Goal: Find specific page/section: Find specific page/section

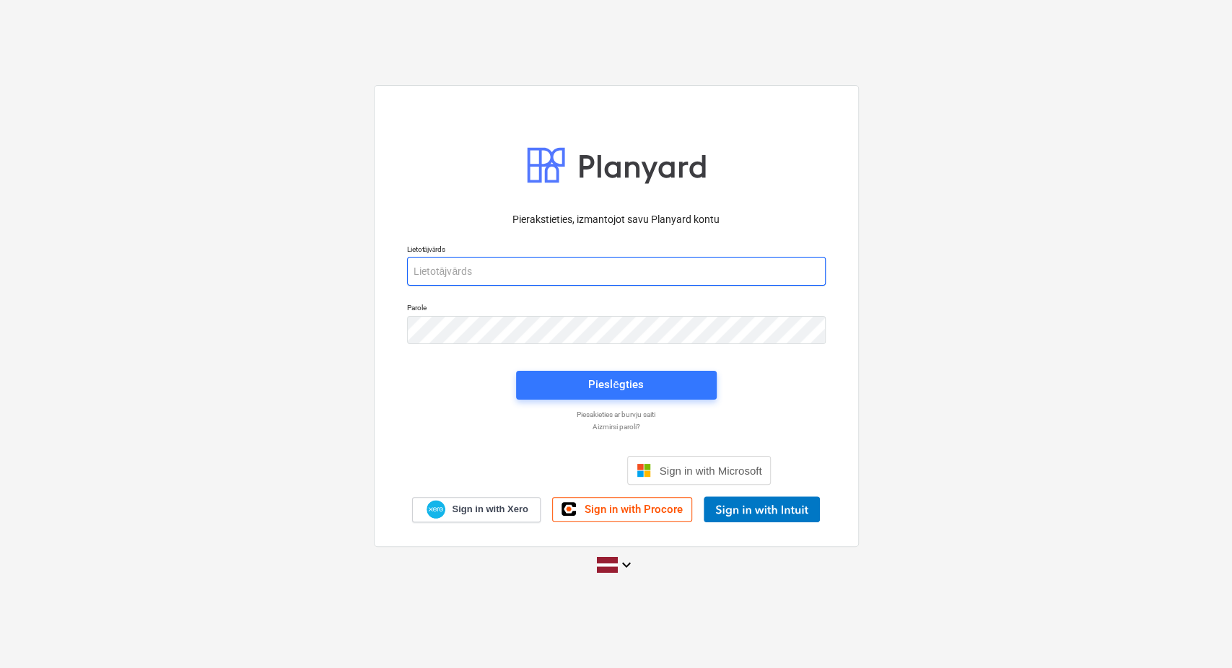
type input "[PERSON_NAME][EMAIL_ADDRESS][DOMAIN_NAME]"
click at [630, 400] on div "Pieslēgties" at bounding box center [616, 385] width 218 height 46
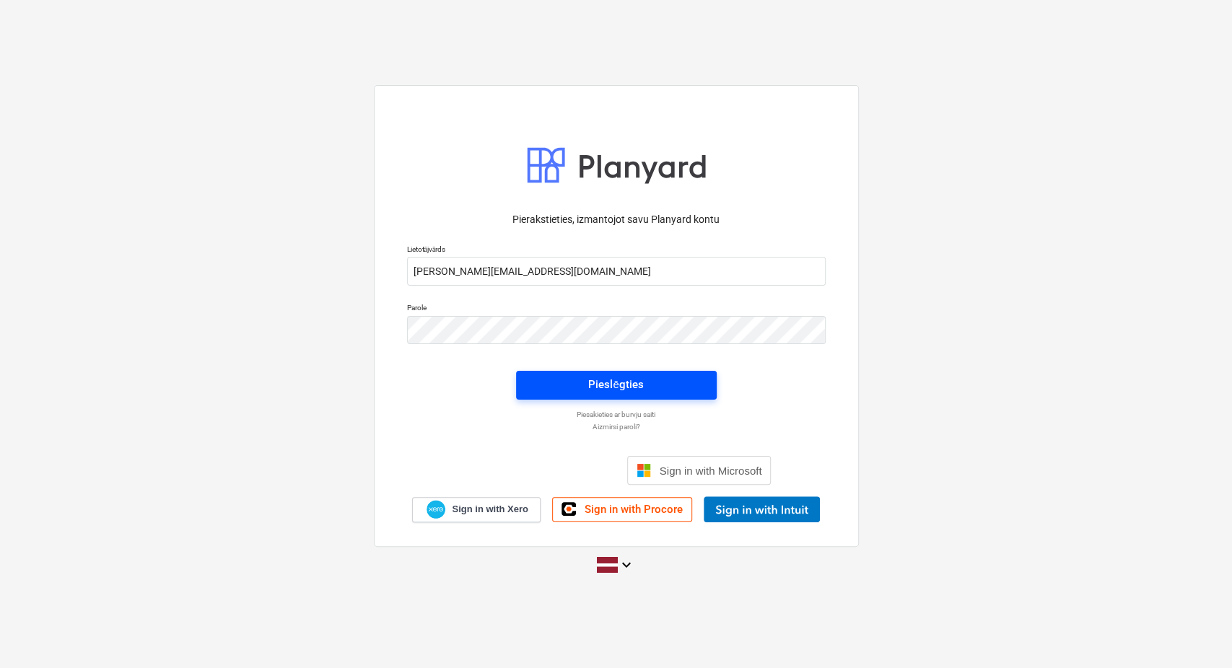
click at [630, 398] on button "Pieslēgties" at bounding box center [616, 385] width 201 height 29
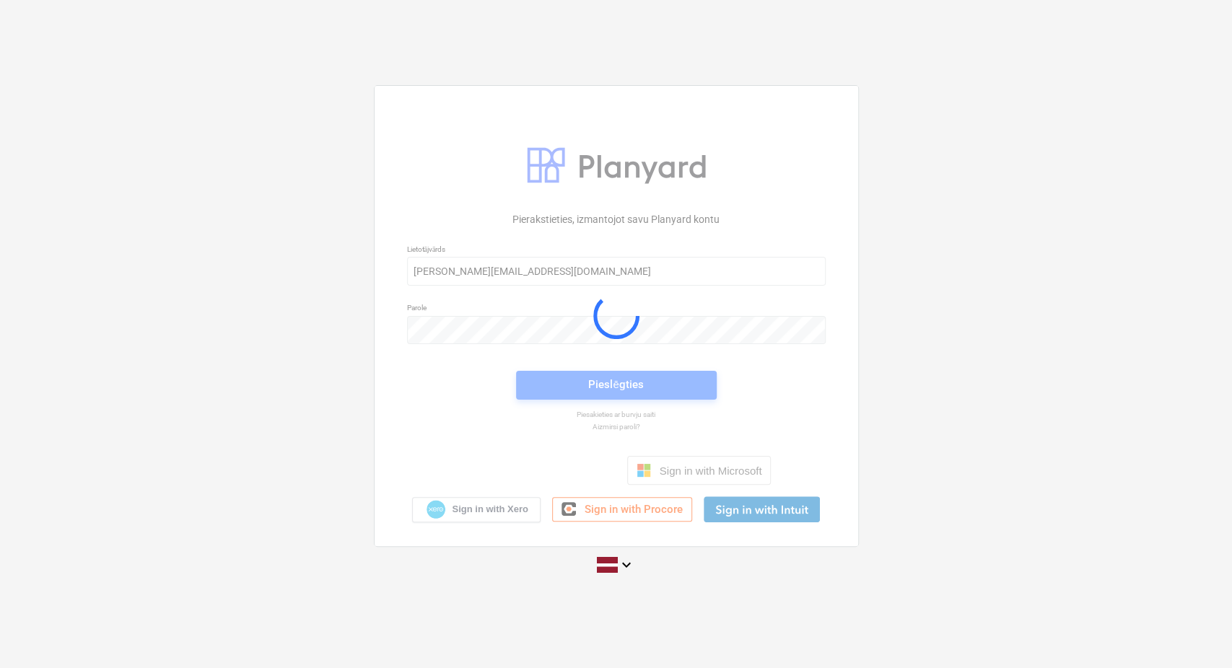
click at [630, 390] on div at bounding box center [617, 316] width 484 height 460
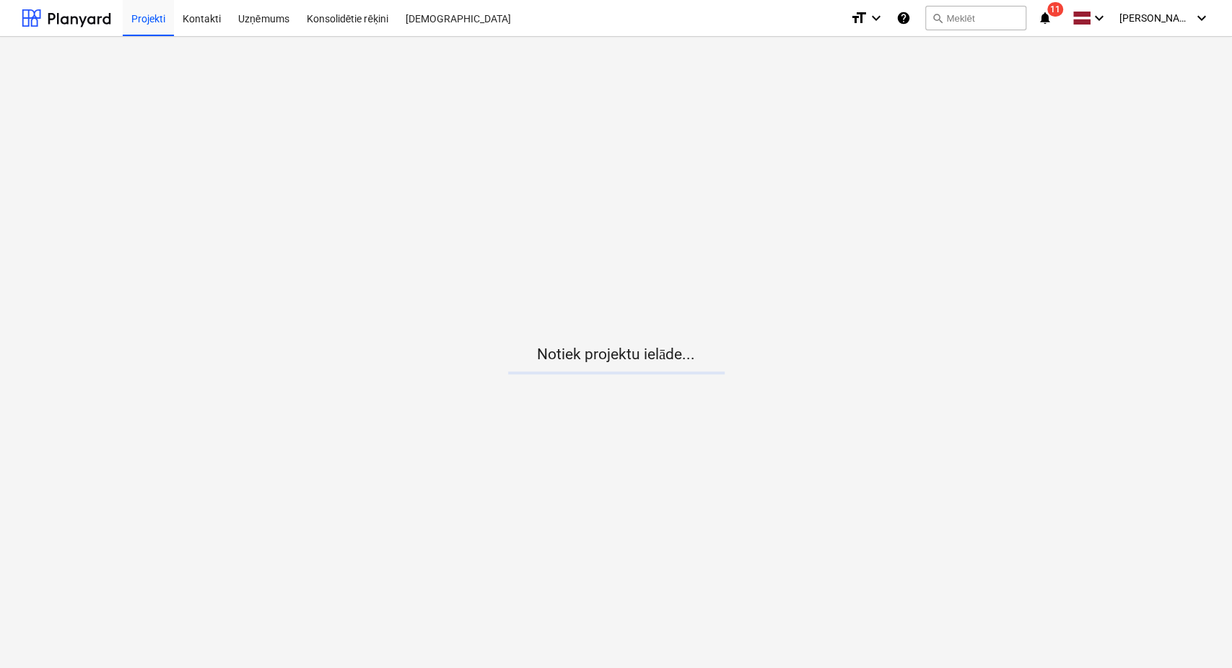
click at [1052, 16] on icon "notifications" at bounding box center [1045, 17] width 14 height 17
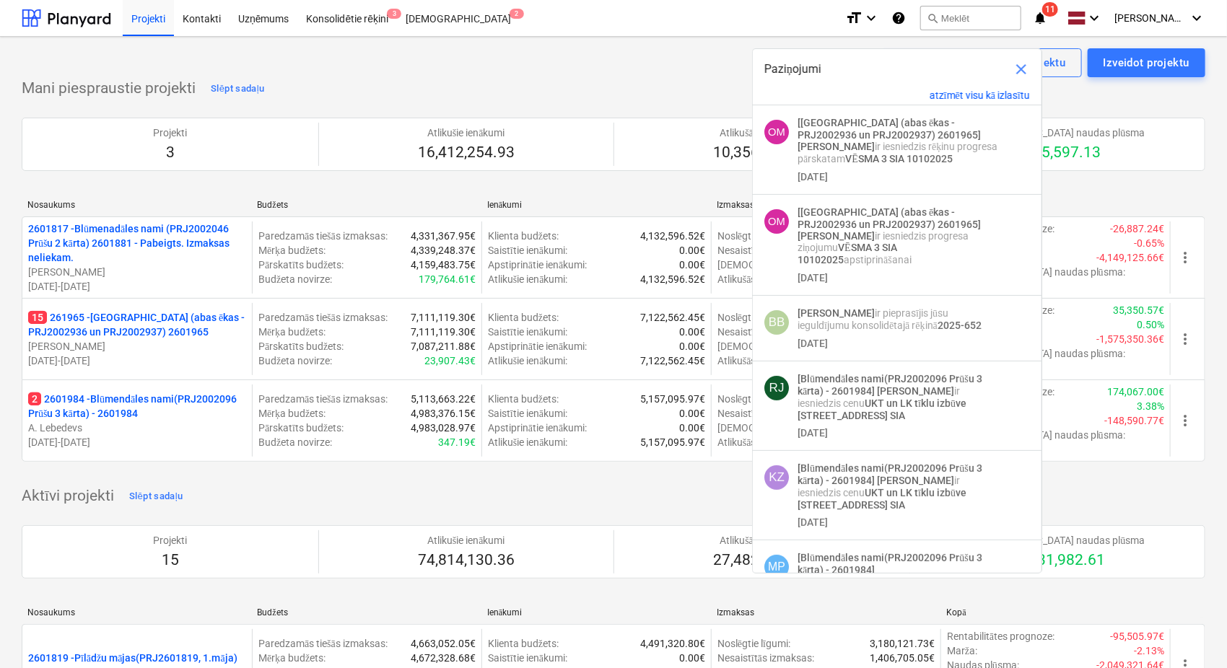
click at [1024, 65] on span "close" at bounding box center [1021, 69] width 17 height 17
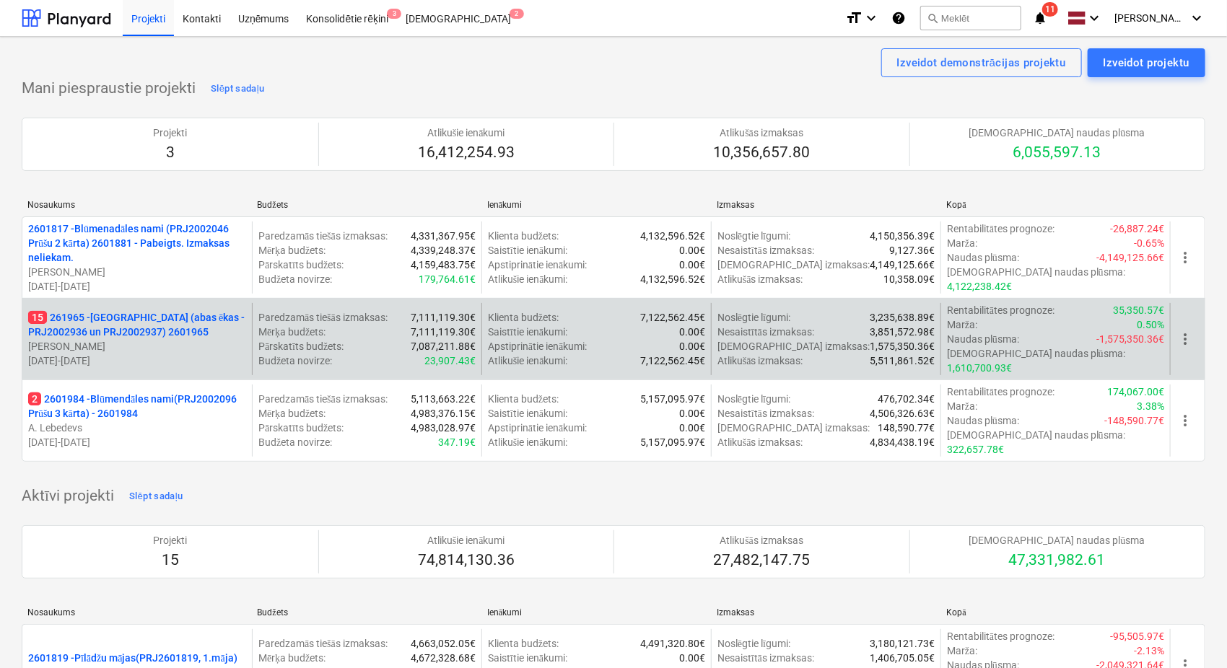
click at [96, 310] on p "15 261965 - [GEOGRAPHIC_DATA] (abas ēkas - PRJ2002936 un PRJ2002937) 2601965" at bounding box center [137, 324] width 218 height 29
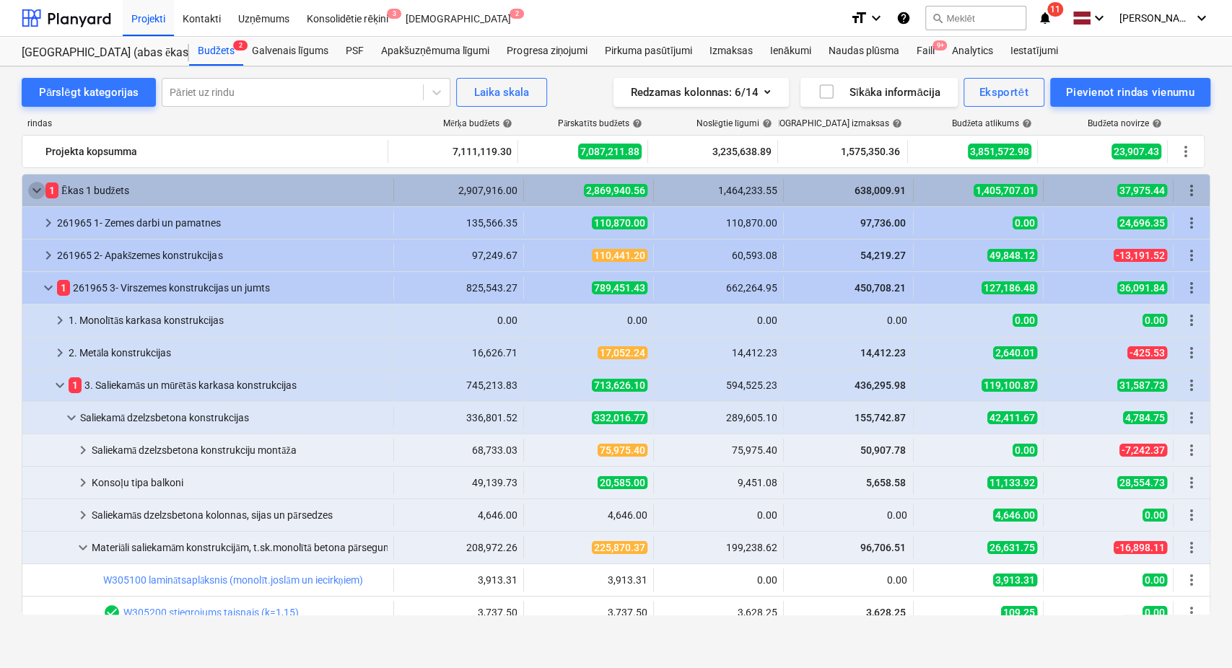
click at [35, 188] on span "keyboard_arrow_down" at bounding box center [36, 190] width 17 height 17
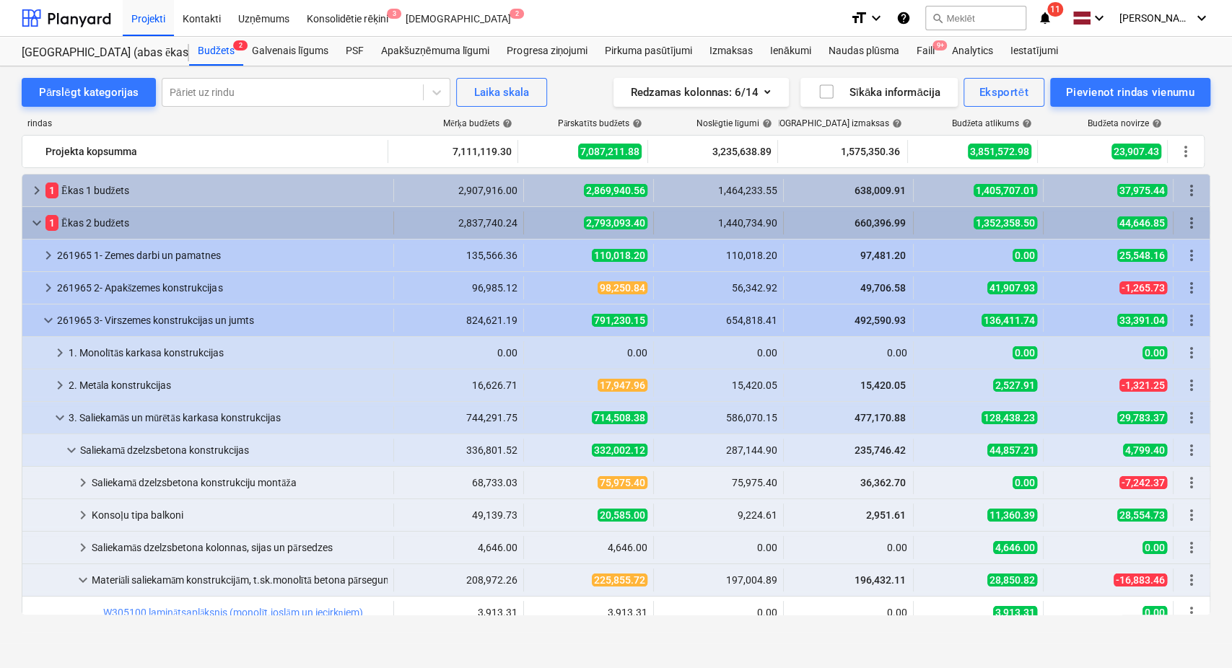
click at [35, 222] on span "keyboard_arrow_down" at bounding box center [36, 222] width 17 height 17
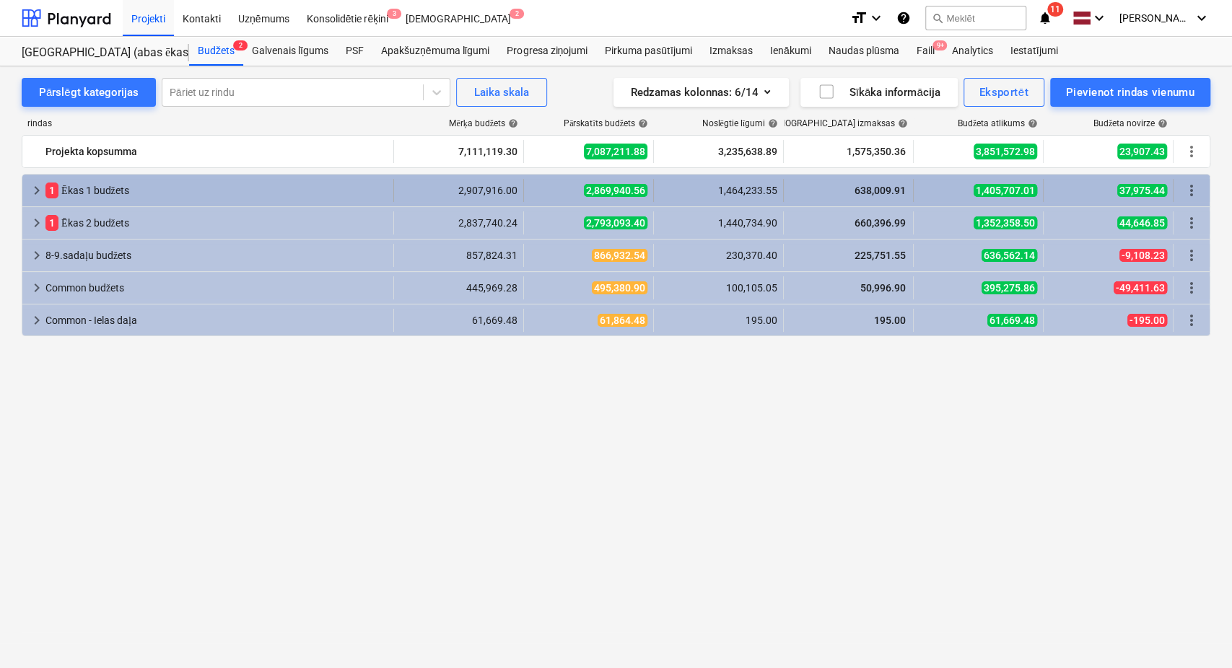
click at [35, 184] on span "keyboard_arrow_right" at bounding box center [36, 190] width 17 height 17
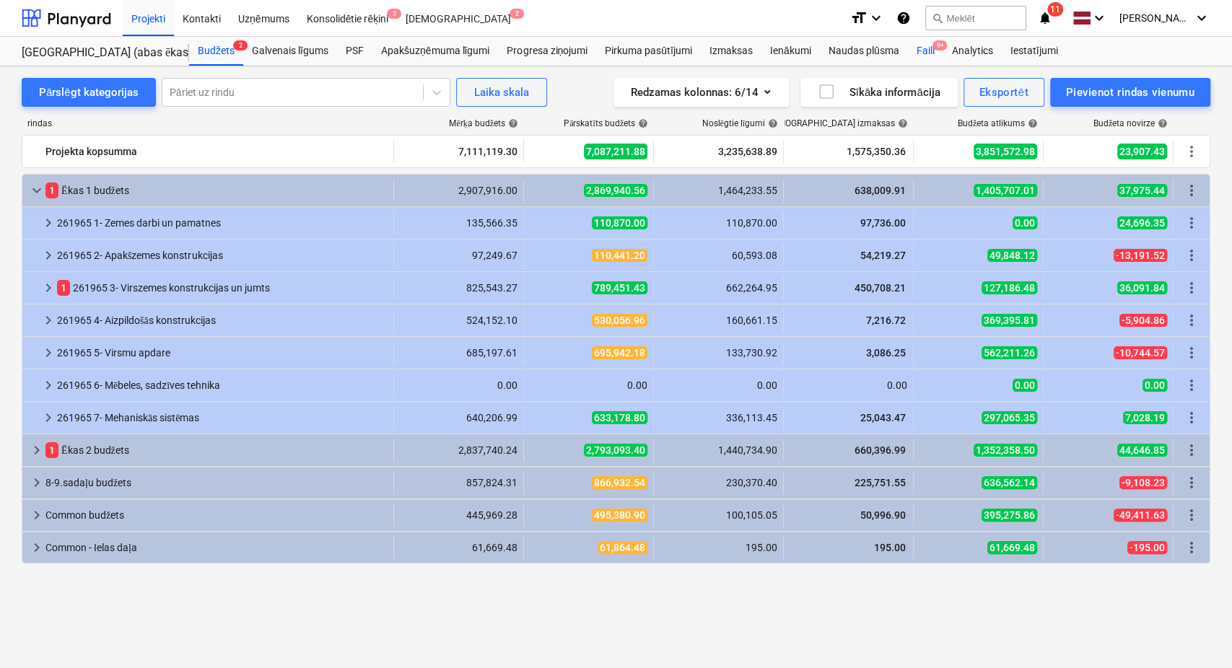
click at [924, 50] on div "Faili 9+" at bounding box center [924, 51] width 35 height 29
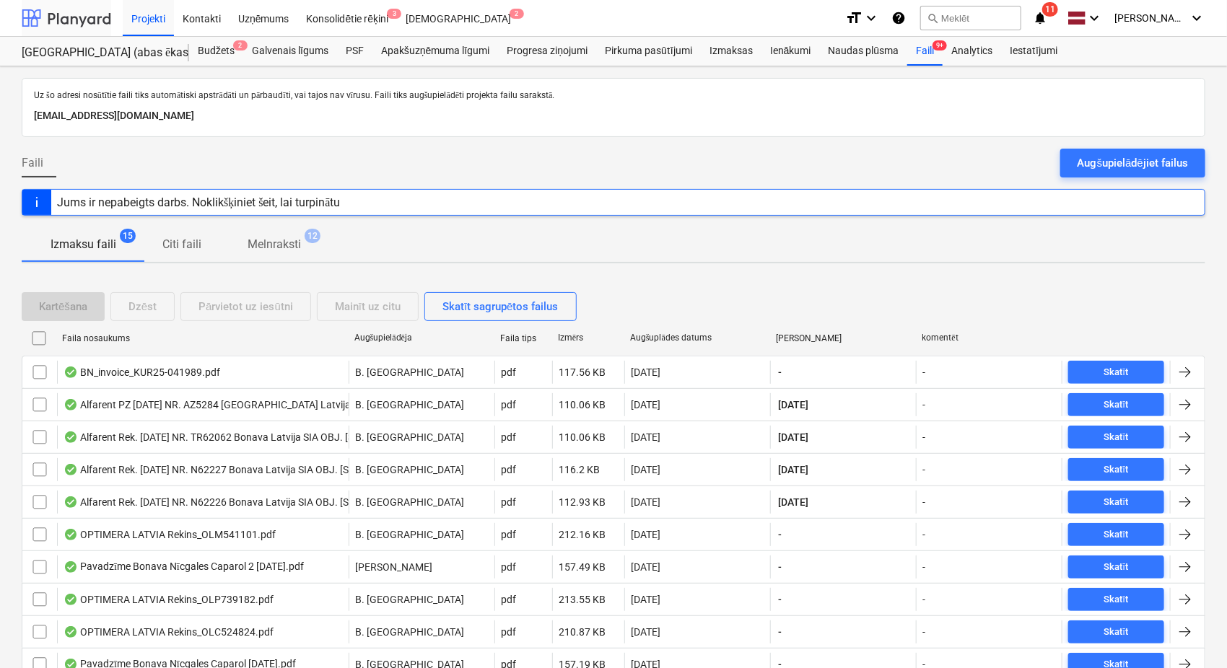
click at [74, 29] on div at bounding box center [66, 18] width 89 height 36
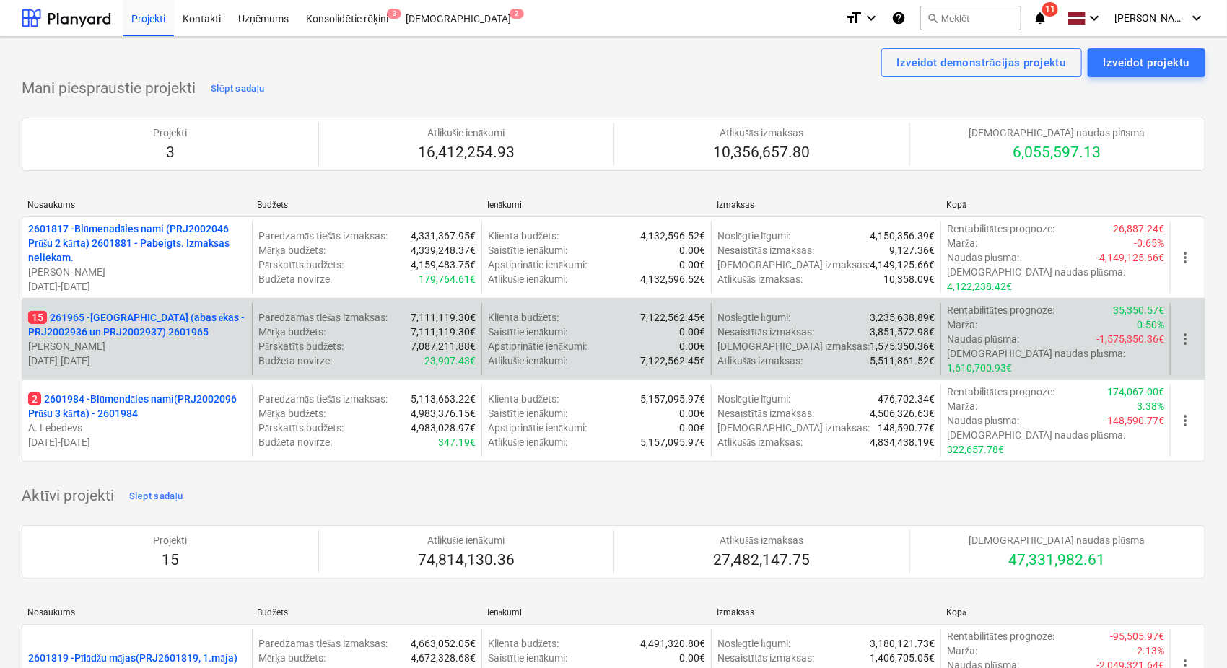
click at [120, 315] on p "15 261965 - [GEOGRAPHIC_DATA] (abas ēkas - PRJ2002936 un PRJ2002937) 2601965" at bounding box center [137, 324] width 218 height 29
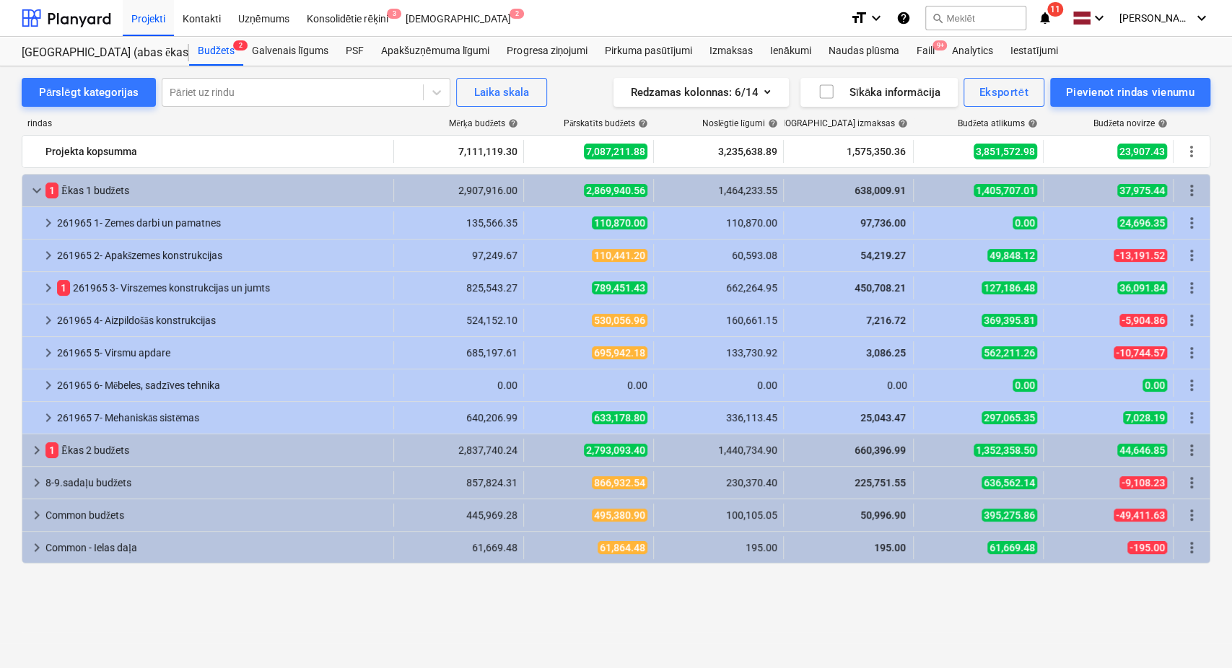
click at [1045, 19] on icon "notifications" at bounding box center [1045, 17] width 14 height 17
click at [1052, 17] on icon "notifications" at bounding box center [1045, 17] width 14 height 17
click at [79, 4] on div at bounding box center [66, 18] width 89 height 36
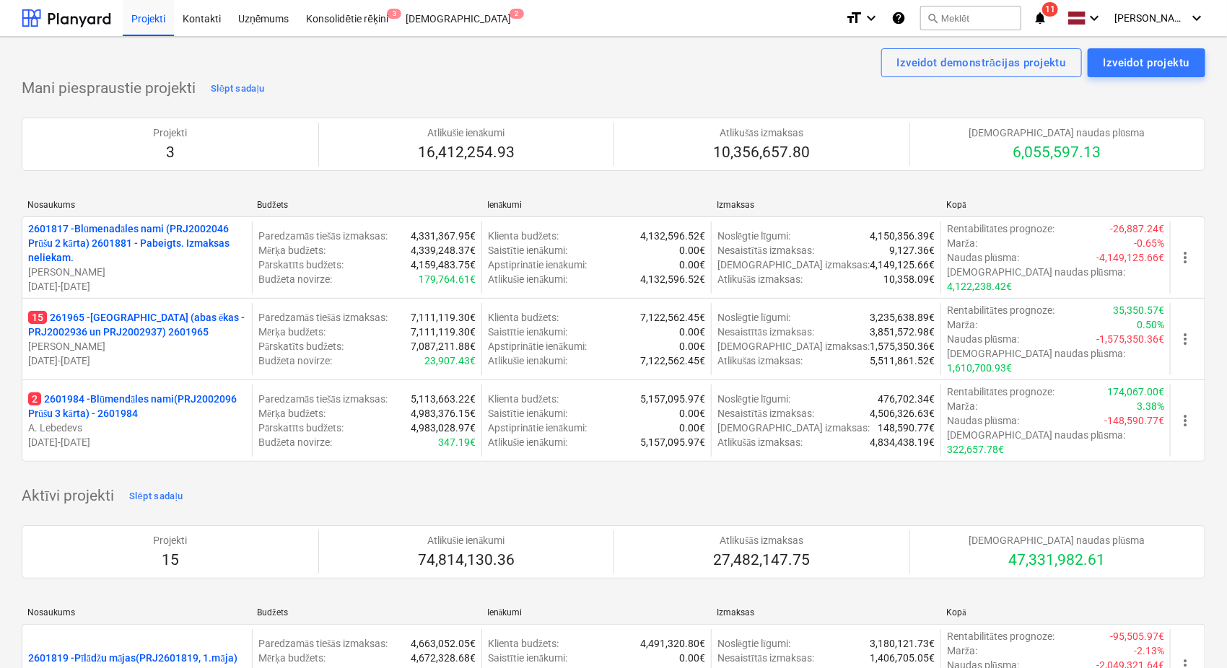
click at [1051, 14] on span "11" at bounding box center [1050, 9] width 16 height 14
click at [76, 19] on div at bounding box center [66, 18] width 89 height 36
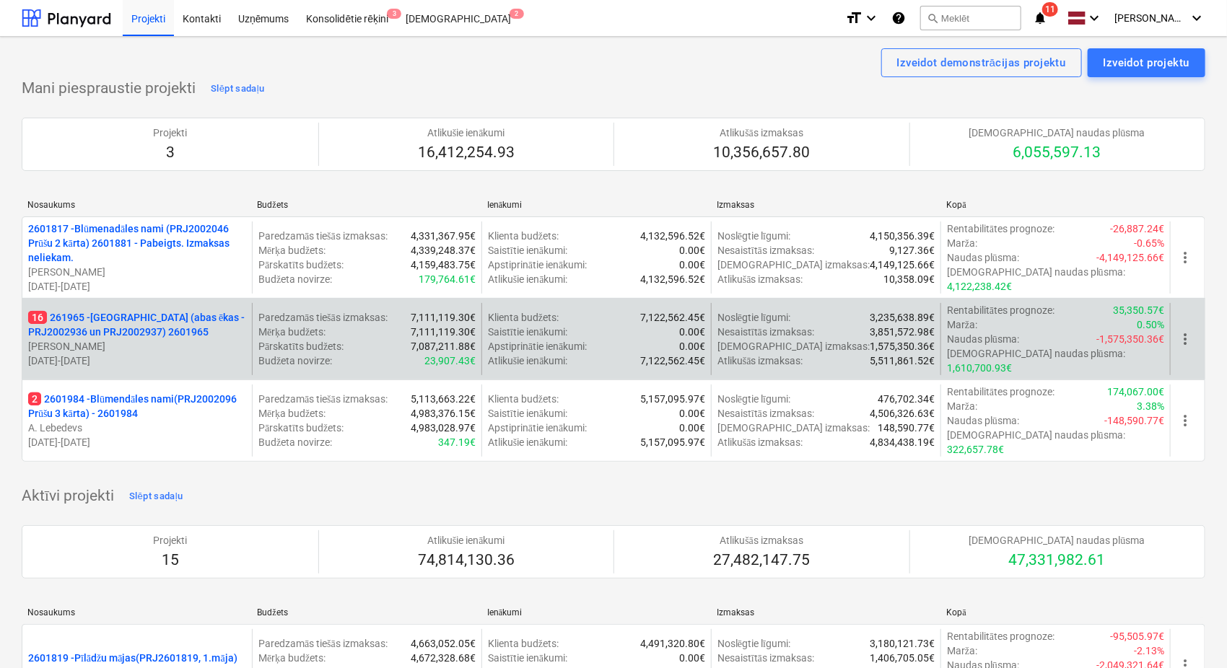
click at [123, 322] on p "16 261965 - [GEOGRAPHIC_DATA] (abas ēkas - PRJ2002936 un PRJ2002937) 2601965" at bounding box center [137, 324] width 218 height 29
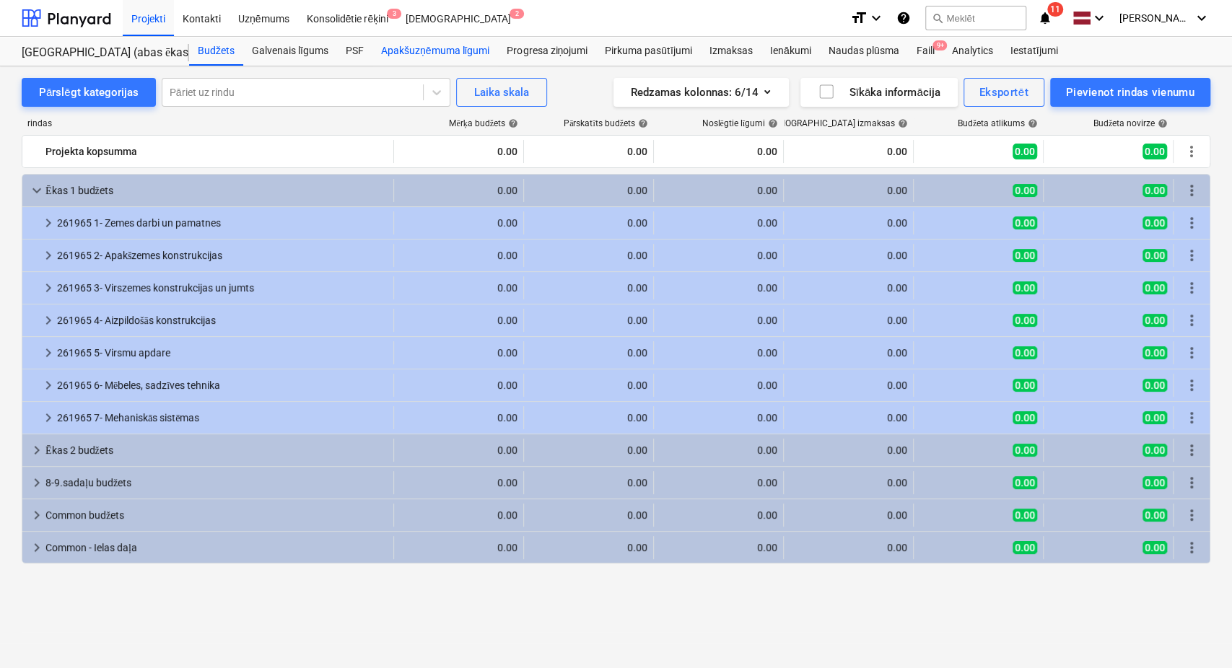
click at [442, 52] on div "Apakšuzņēmuma līgumi" at bounding box center [435, 51] width 126 height 29
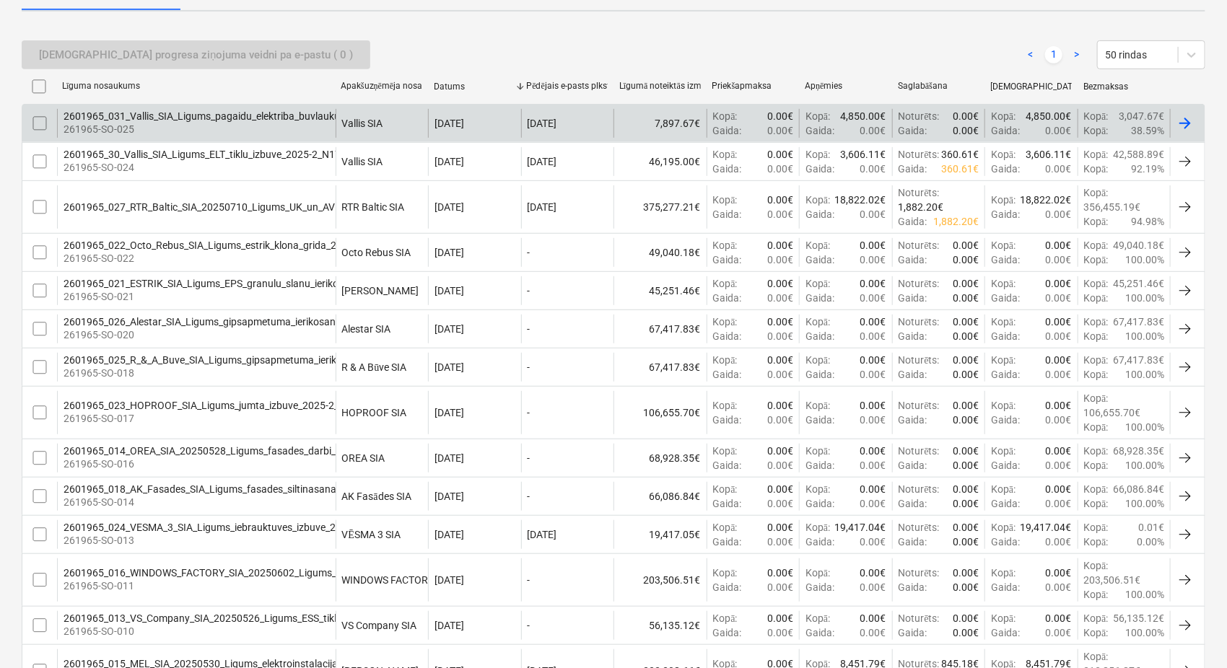
scroll to position [534, 0]
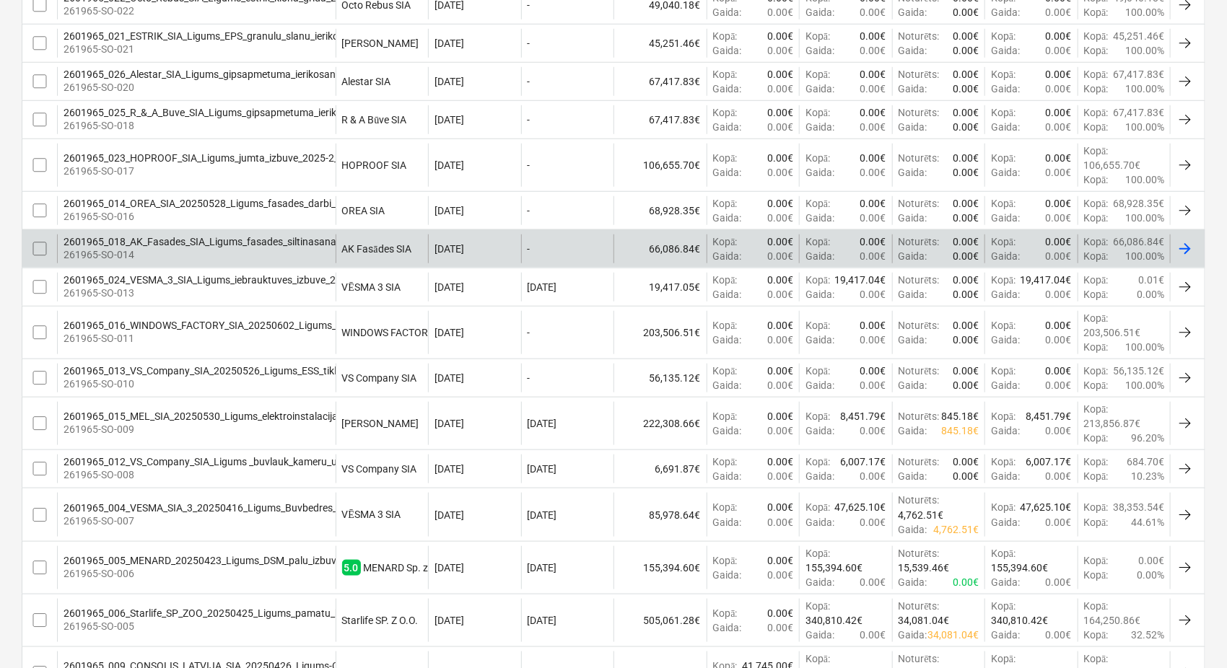
click at [206, 241] on div "2601965_018_AK_Fasades_SIA_Ligums_fasades_siltinasana_ekai_Nr.1_2025-2_N17A (2)…" at bounding box center [272, 242] width 417 height 12
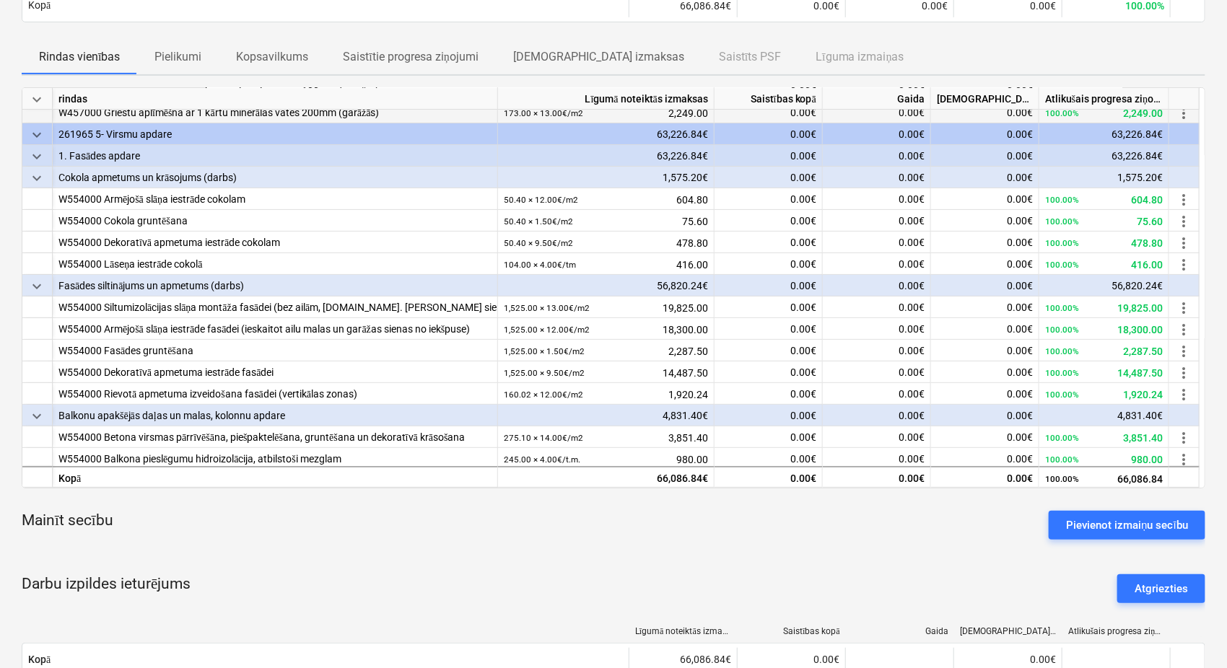
scroll to position [120, 0]
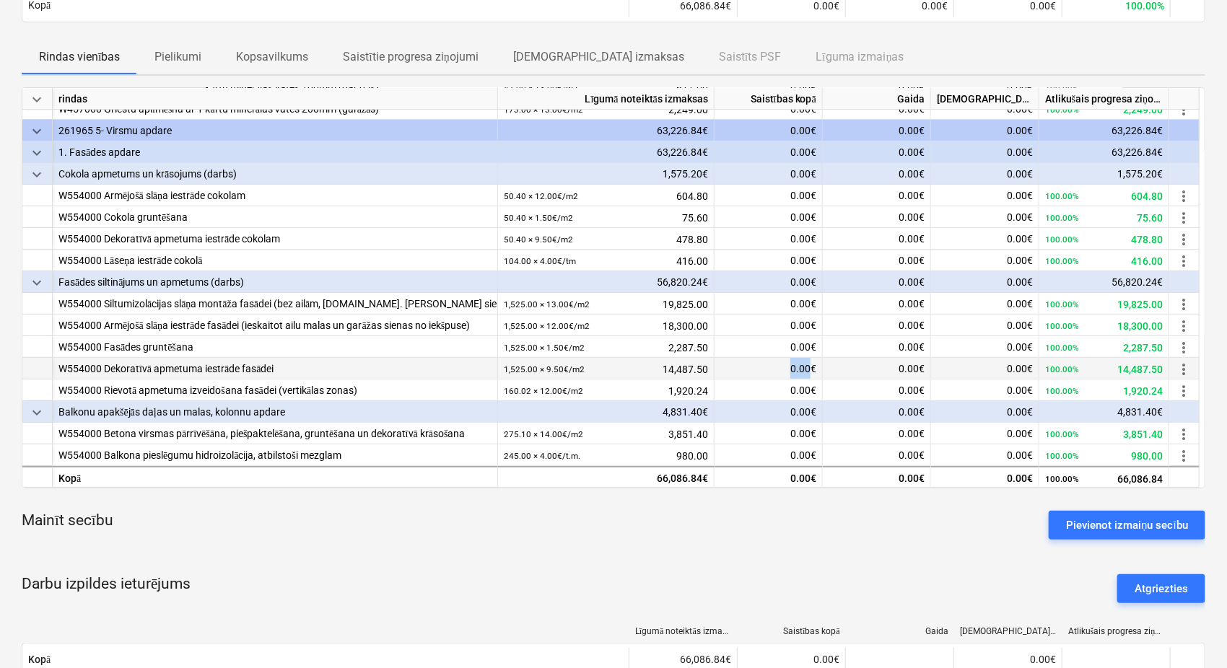
drag, startPoint x: 787, startPoint y: 364, endPoint x: 810, endPoint y: 363, distance: 23.1
click at [810, 363] on div "0.00€" at bounding box center [768, 369] width 108 height 22
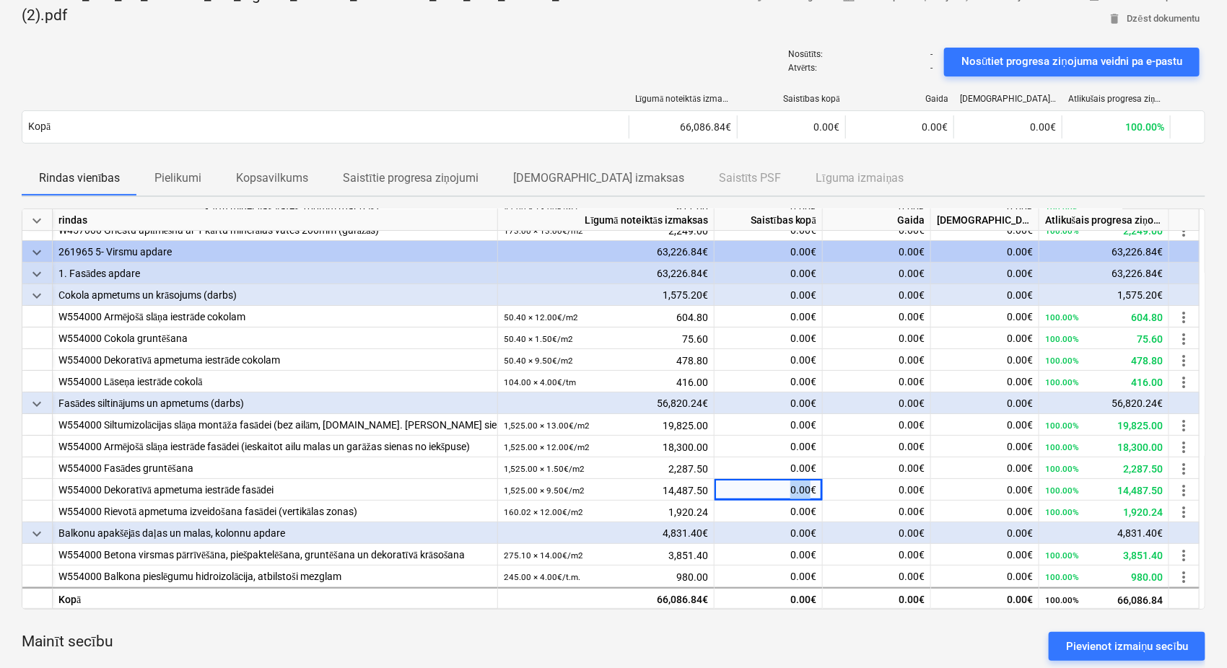
scroll to position [0, 0]
